Goal: Information Seeking & Learning: Understand process/instructions

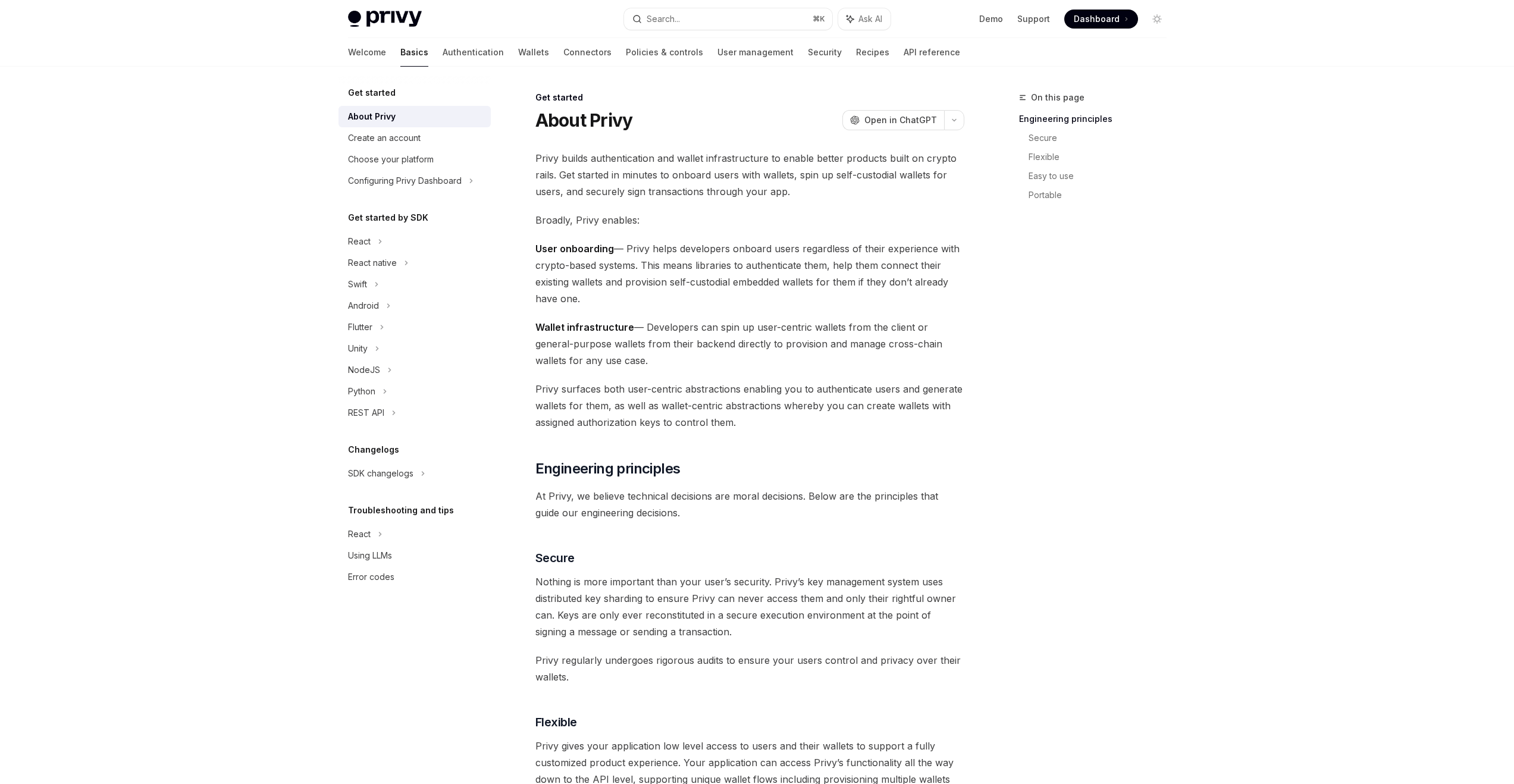
scroll to position [35, 0]
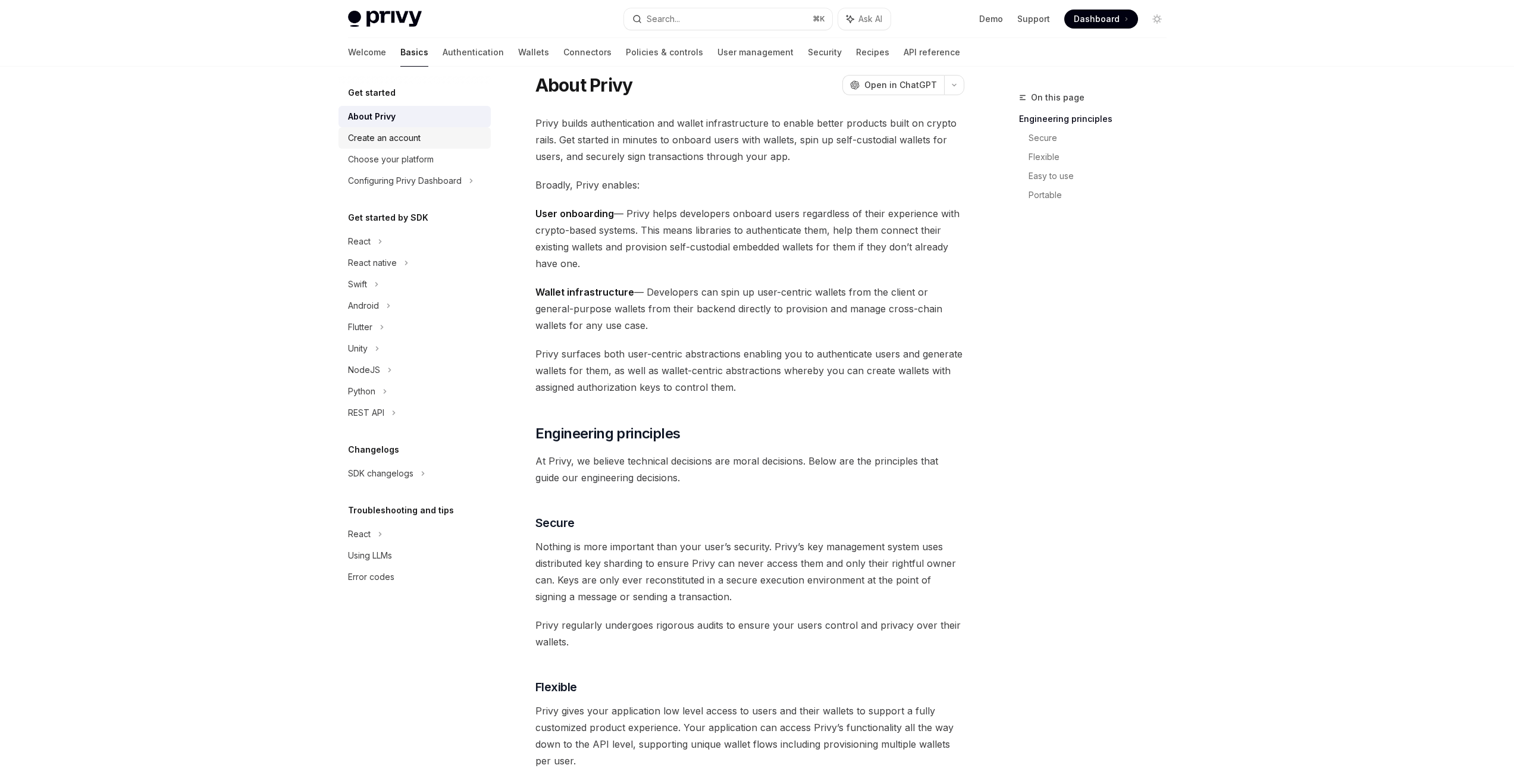
drag, startPoint x: 0, startPoint y: 0, endPoint x: 449, endPoint y: 140, distance: 470.3
click at [449, 140] on div "Create an account" at bounding box center [416, 138] width 136 height 14
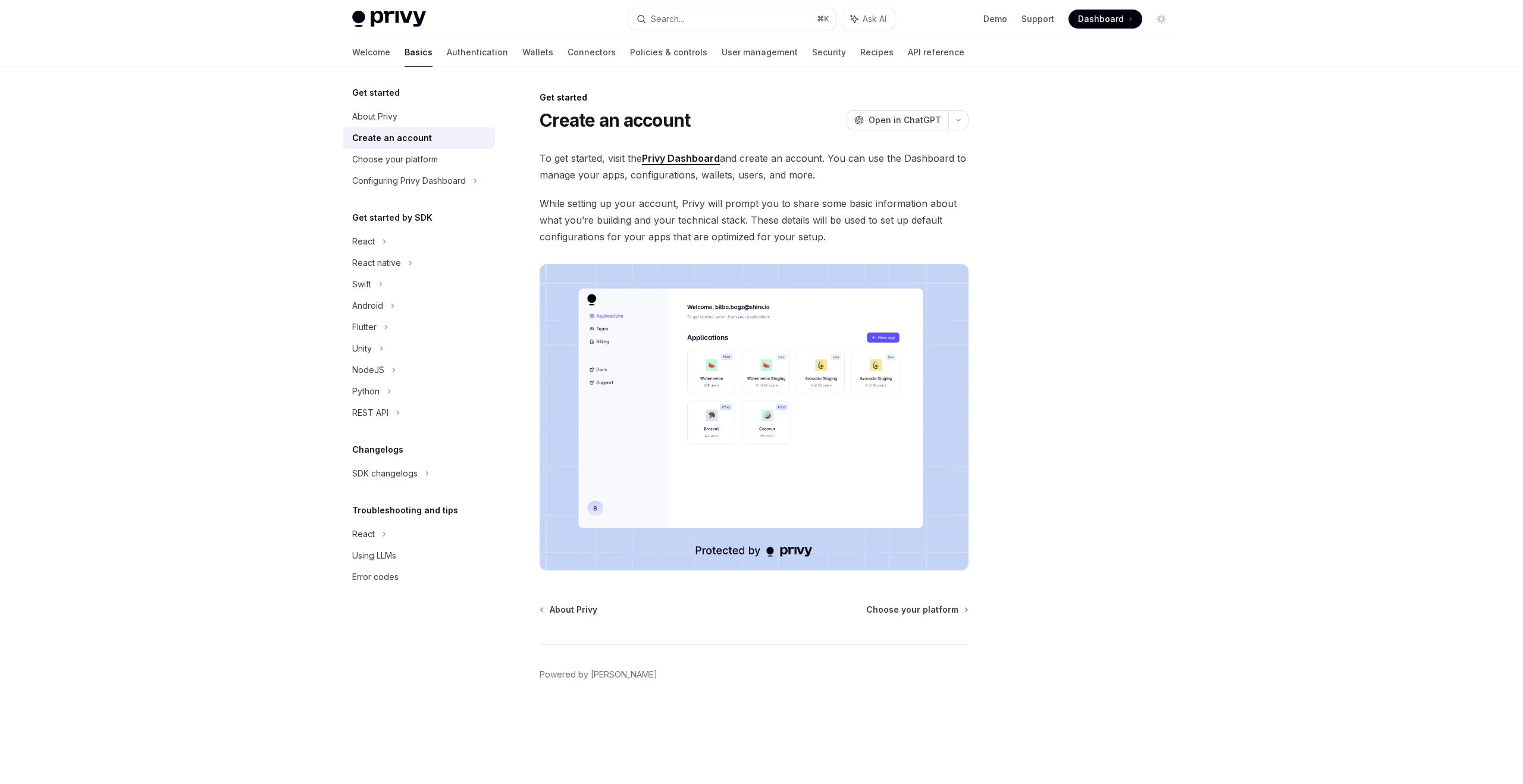
click at [683, 384] on img at bounding box center [753, 417] width 429 height 306
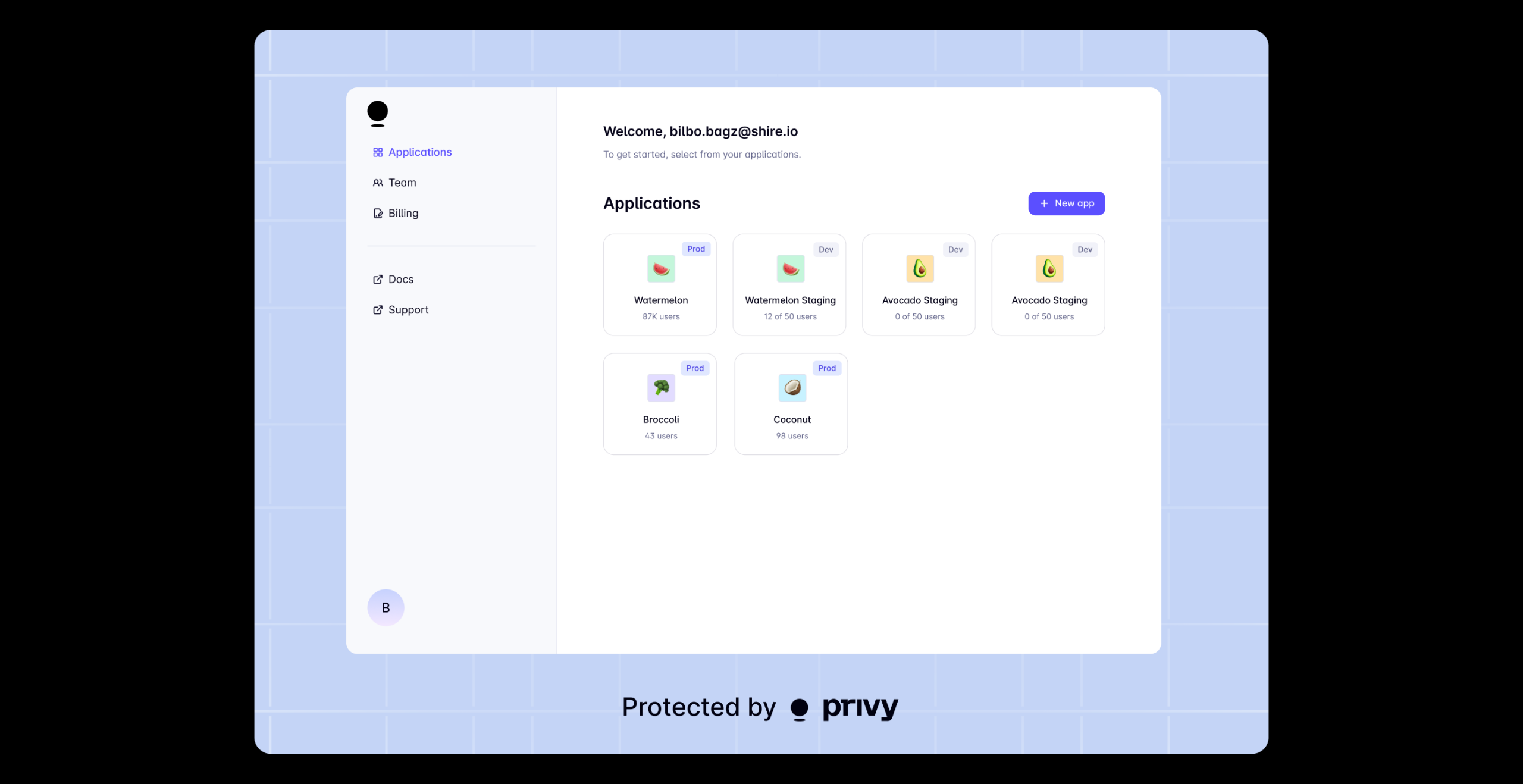
click at [1256, 229] on img at bounding box center [761, 392] width 1013 height 725
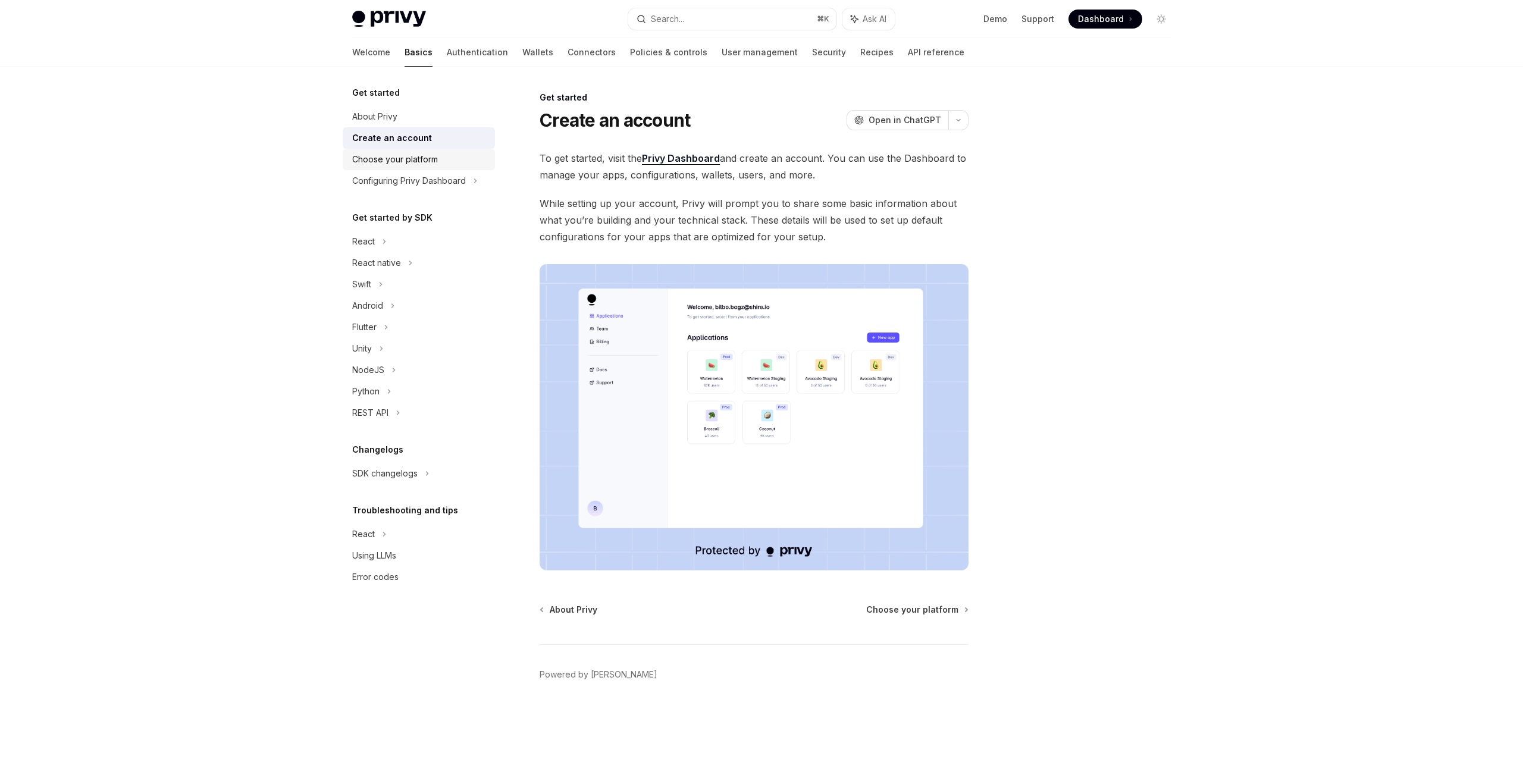
click at [381, 161] on div "Choose your platform" at bounding box center [395, 159] width 86 height 14
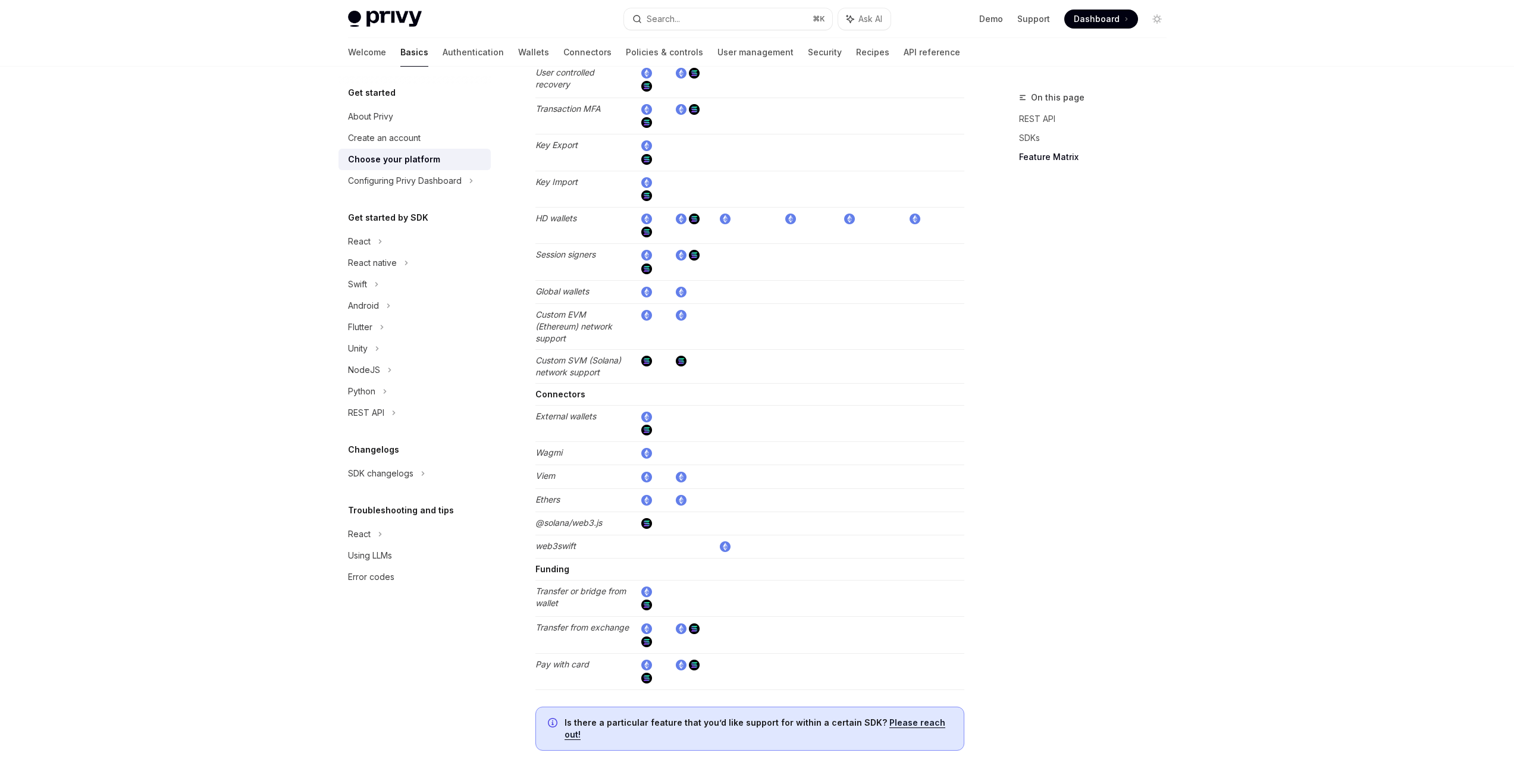
scroll to position [1942, 0]
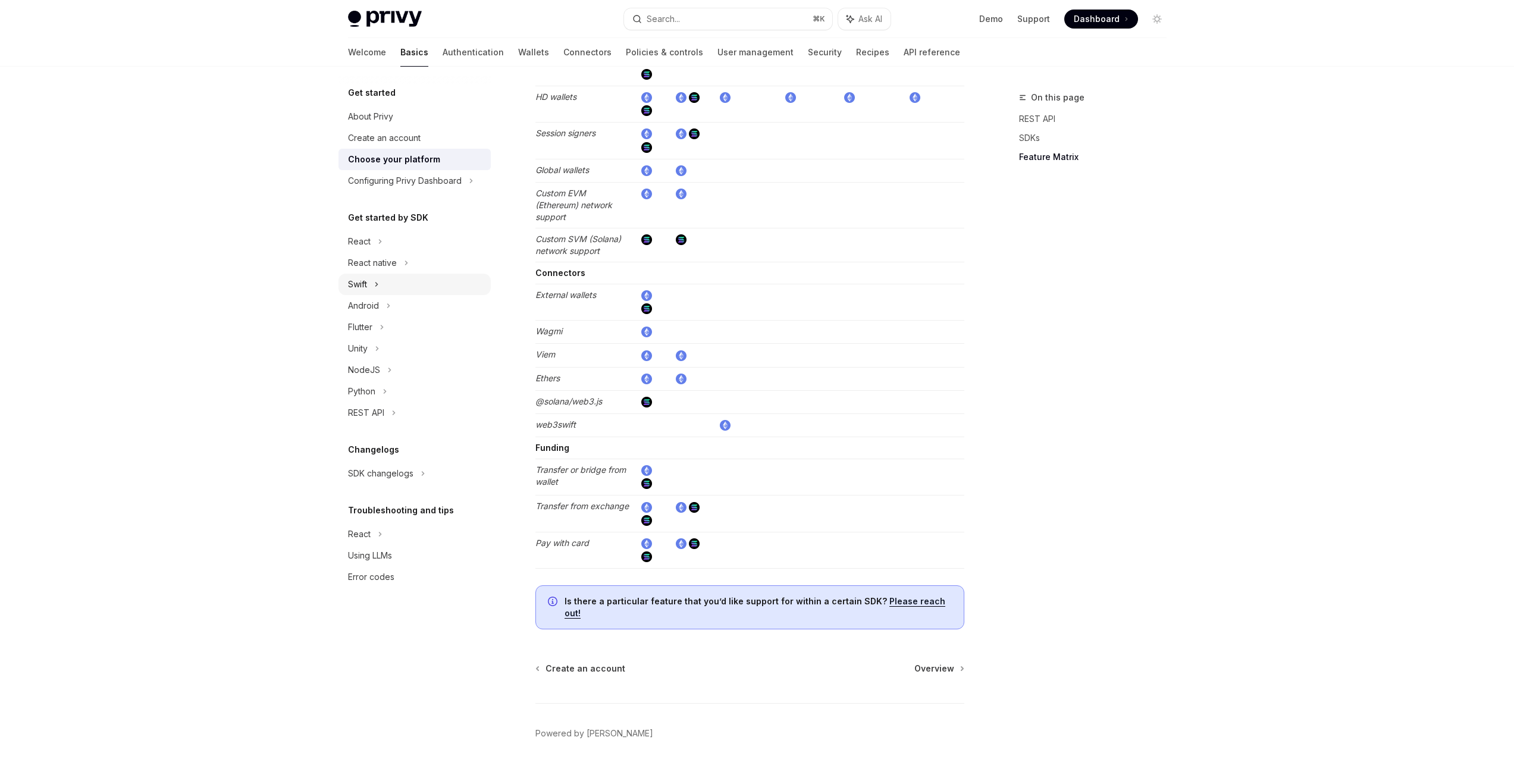
click at [385, 282] on div "Swift" at bounding box center [415, 284] width 152 height 21
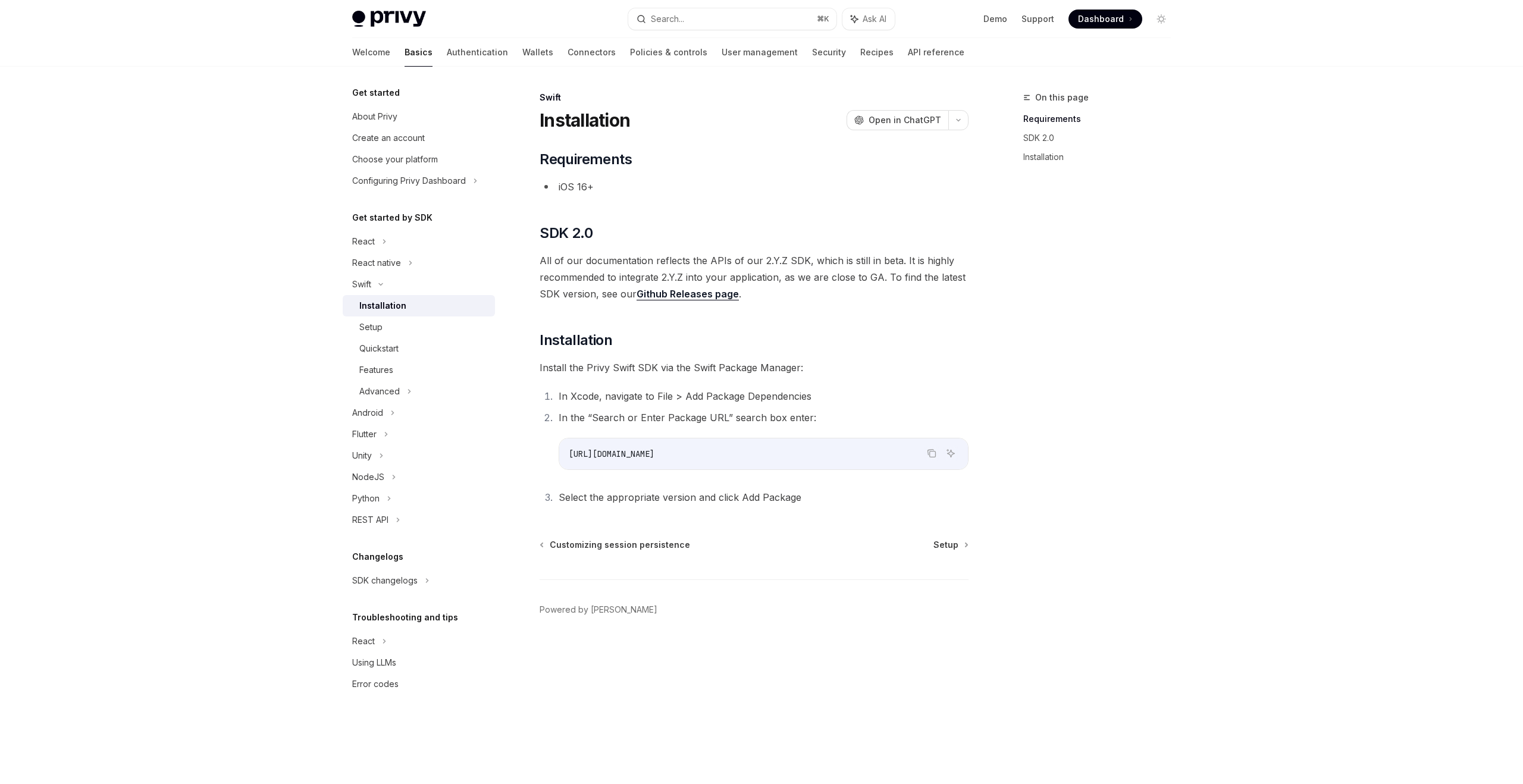
click at [382, 304] on div "Installation" at bounding box center [382, 306] width 47 height 14
type textarea "*"
